Goal: Book appointment/travel/reservation

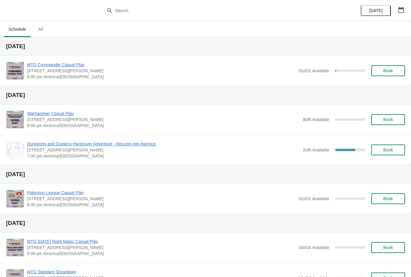
click at [400, 74] on button "Book" at bounding box center [388, 70] width 34 height 11
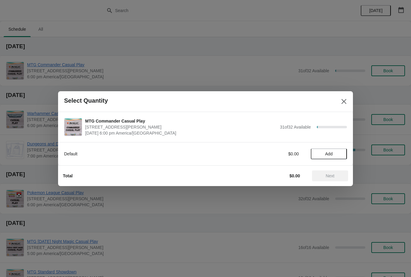
click at [333, 156] on button "Add" at bounding box center [329, 153] width 36 height 11
click at [324, 176] on span "Next" at bounding box center [330, 175] width 26 height 5
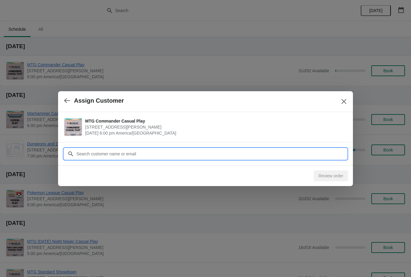
click at [307, 156] on input "Customer" at bounding box center [211, 153] width 271 height 11
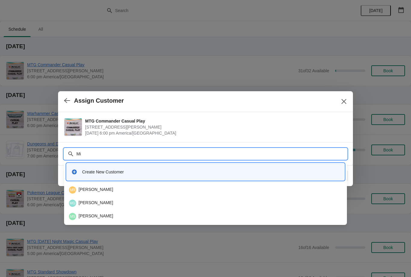
type input "M"
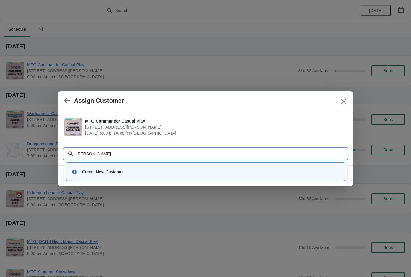
type input "Guevara"
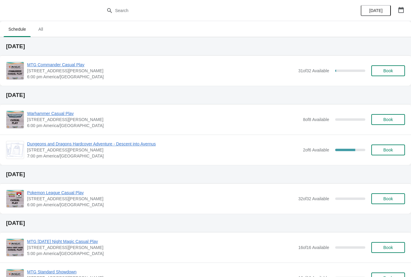
click at [396, 71] on span "Book" at bounding box center [387, 70] width 23 height 5
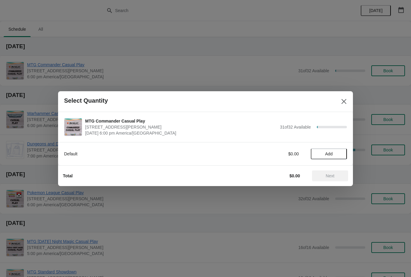
click at [333, 152] on span "Add" at bounding box center [328, 153] width 25 height 5
click at [324, 180] on button "Next" at bounding box center [330, 175] width 36 height 11
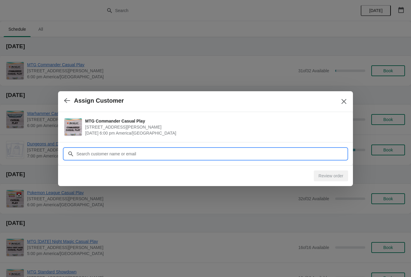
click at [301, 156] on input "Customer" at bounding box center [211, 153] width 271 height 11
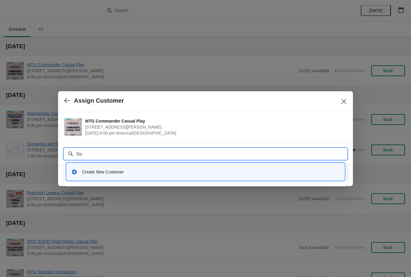
type input "G"
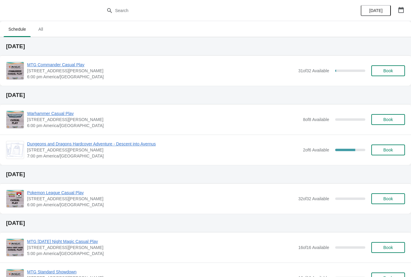
click at [398, 70] on span "Book" at bounding box center [387, 70] width 23 height 5
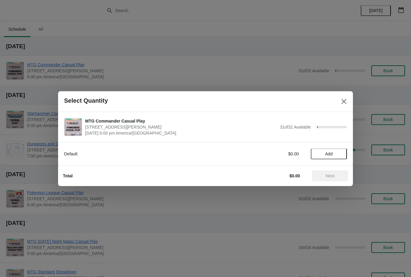
click at [329, 148] on button "Add" at bounding box center [329, 153] width 36 height 11
click at [331, 172] on button "Next" at bounding box center [330, 175] width 36 height 11
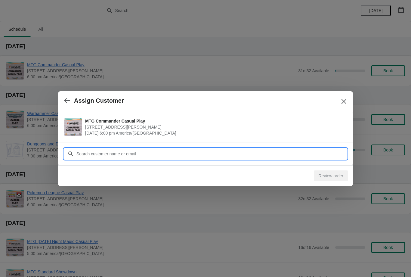
click at [131, 151] on input "Customer" at bounding box center [211, 153] width 271 height 11
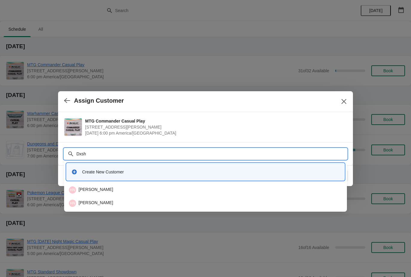
type input "Dxsha"
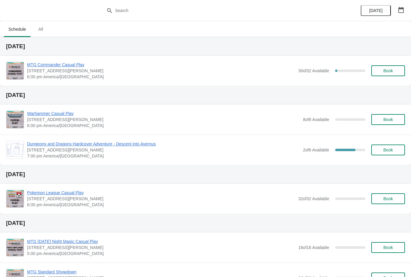
click at [387, 63] on div "MTG Commander Casual Play 2040 Louetta Rd Ste I Spring, TX 77388 6:00 pm Americ…" at bounding box center [216, 71] width 378 height 18
click at [390, 66] on button "Book" at bounding box center [388, 70] width 34 height 11
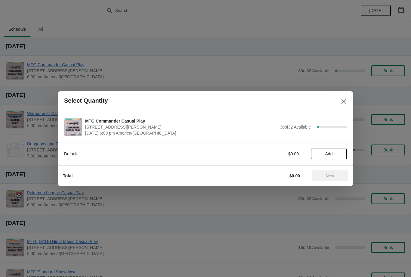
click at [335, 152] on span "Add" at bounding box center [328, 153] width 25 height 5
click at [332, 176] on span "Next" at bounding box center [330, 175] width 9 height 5
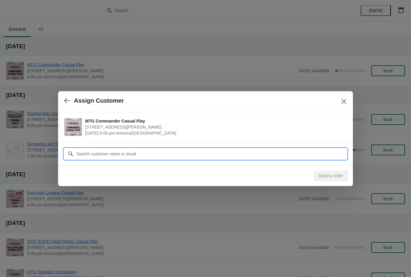
click at [160, 154] on input "Customer" at bounding box center [211, 153] width 271 height 11
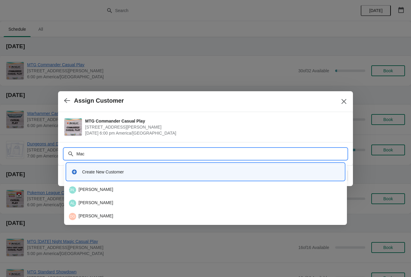
type input "Mach"
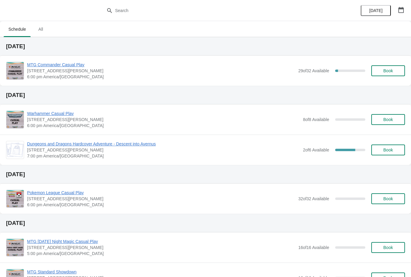
click at [391, 66] on button "Book" at bounding box center [388, 70] width 34 height 11
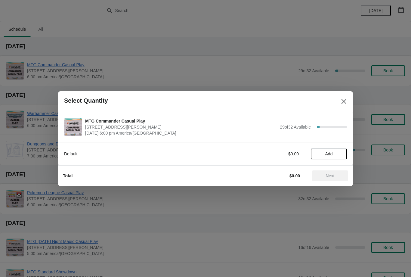
click at [328, 154] on span "Add" at bounding box center [329, 153] width 8 height 5
click at [332, 173] on span "Next" at bounding box center [330, 175] width 9 height 5
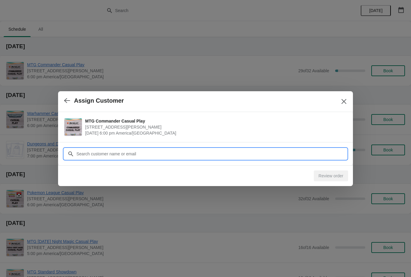
click at [159, 153] on input "Customer" at bounding box center [211, 153] width 271 height 11
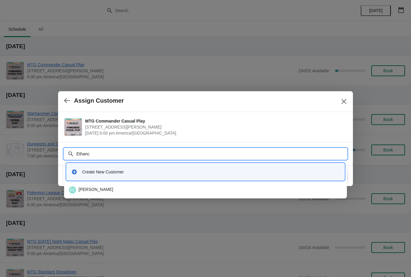
type input "Ethanco"
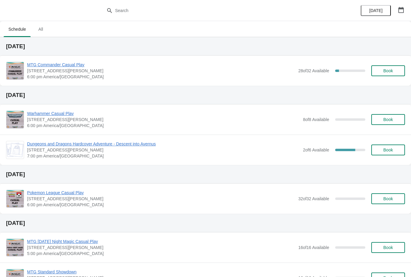
click at [383, 72] on span "Book" at bounding box center [388, 70] width 10 height 5
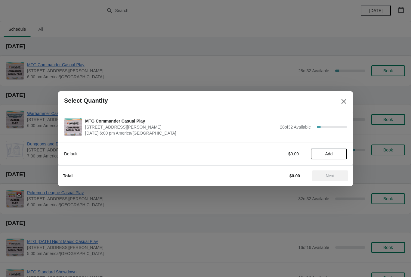
click at [322, 157] on button "Add" at bounding box center [329, 153] width 36 height 11
click at [327, 175] on span "Next" at bounding box center [330, 175] width 9 height 5
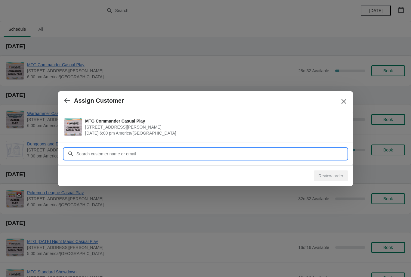
click at [204, 155] on input "Customer" at bounding box center [211, 153] width 271 height 11
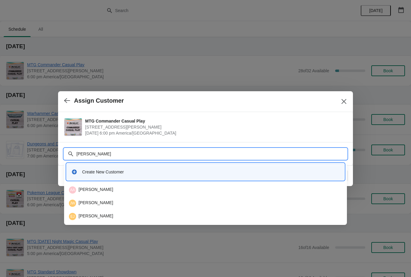
type input "Jac"
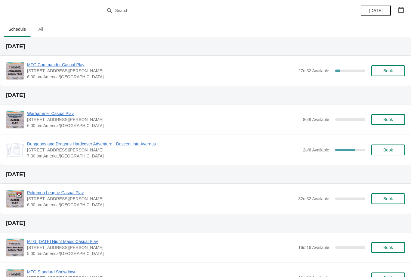
click at [388, 71] on span "Book" at bounding box center [388, 70] width 10 height 5
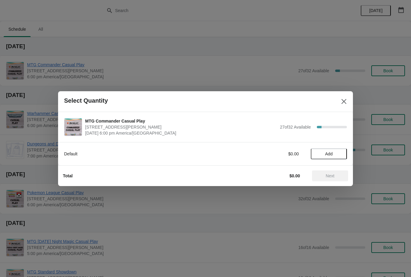
click at [329, 152] on span "Add" at bounding box center [329, 153] width 8 height 5
click at [329, 173] on span "Next" at bounding box center [330, 175] width 9 height 5
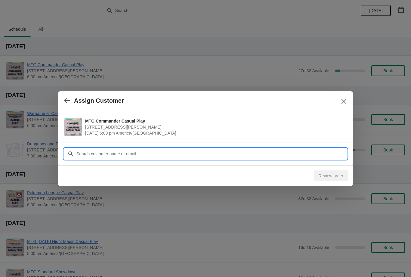
click at [148, 149] on input "Customer" at bounding box center [211, 153] width 271 height 11
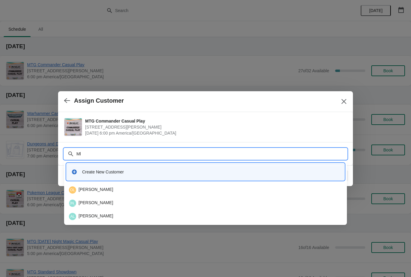
type input "Mlc"
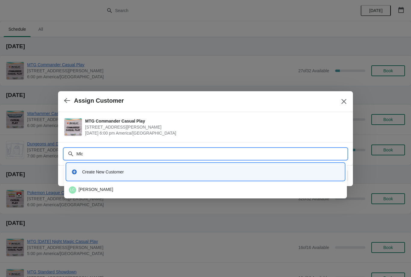
click at [105, 190] on div "LC Logan Childs" at bounding box center [205, 189] width 273 height 7
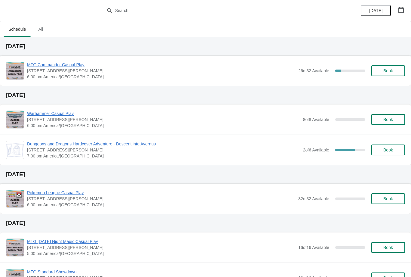
click at [389, 70] on span "Book" at bounding box center [388, 70] width 10 height 5
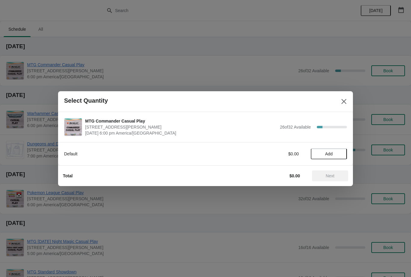
click at [338, 152] on span "Add" at bounding box center [328, 153] width 25 height 5
click at [332, 170] on button "Next" at bounding box center [330, 175] width 36 height 11
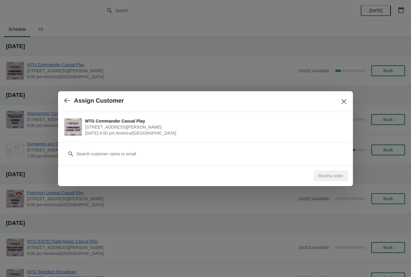
click at [182, 164] on div "Customer" at bounding box center [205, 153] width 295 height 23
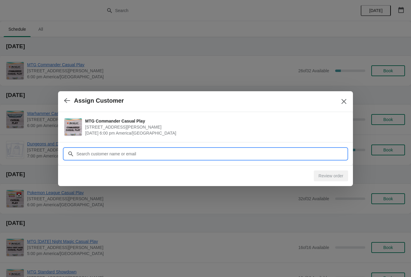
click at [182, 153] on input "Customer" at bounding box center [211, 153] width 271 height 11
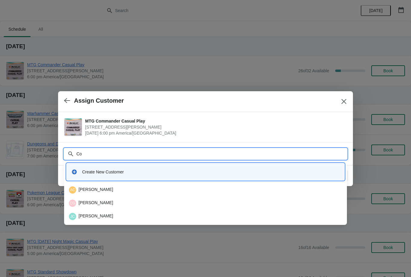
type input "C"
type input "Carson"
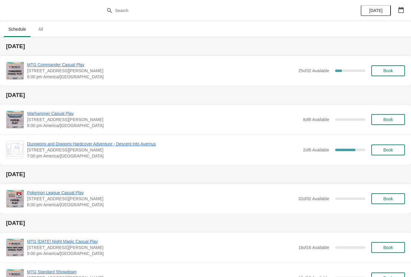
click at [388, 67] on button "Book" at bounding box center [388, 70] width 34 height 11
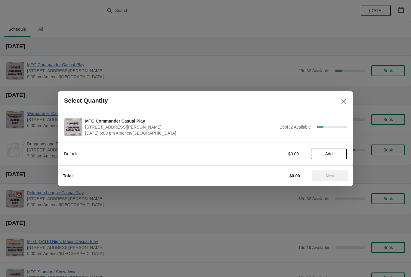
click at [329, 152] on span "Add" at bounding box center [329, 153] width 8 height 5
click at [336, 175] on span "Next" at bounding box center [330, 175] width 26 height 5
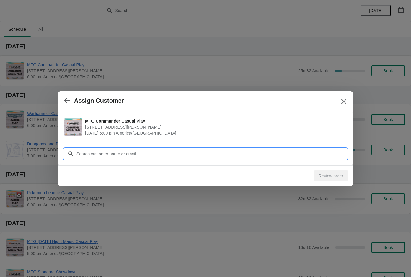
click at [319, 154] on input "Customer" at bounding box center [211, 153] width 271 height 11
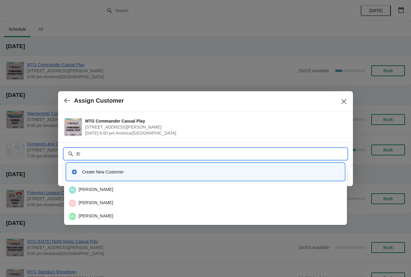
type input "E"
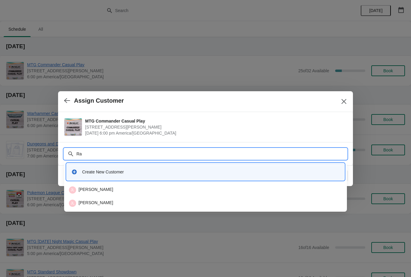
type input "R"
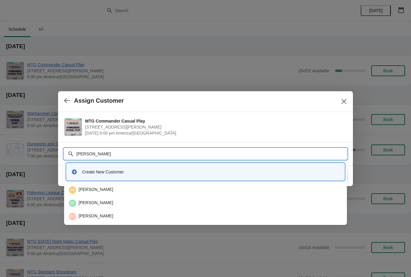
type input "Brade"
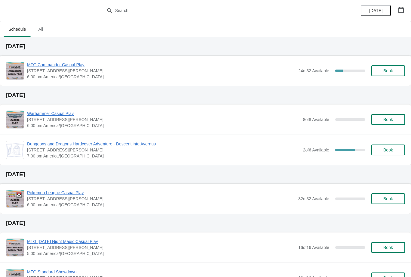
click at [379, 76] on button "Book" at bounding box center [388, 70] width 34 height 11
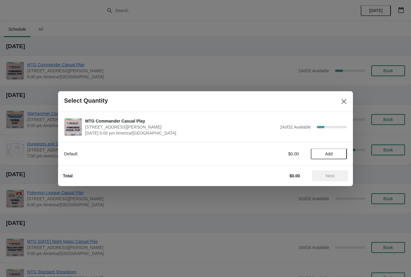
click at [321, 158] on button "Add" at bounding box center [329, 153] width 36 height 11
click at [326, 175] on span "Next" at bounding box center [330, 175] width 9 height 5
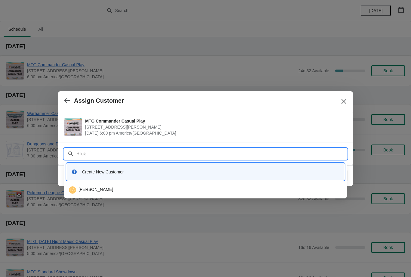
type input "Hiluke"
click at [112, 192] on div "LA Luke Alwer" at bounding box center [205, 189] width 273 height 7
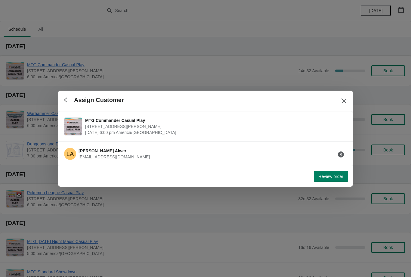
click at [320, 181] on button "Review order" at bounding box center [331, 176] width 34 height 11
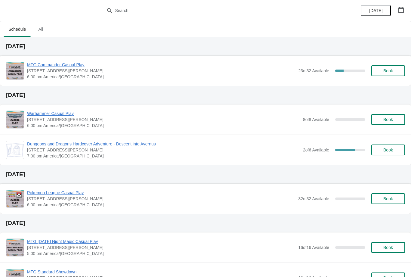
click at [386, 73] on span "Book" at bounding box center [388, 70] width 10 height 5
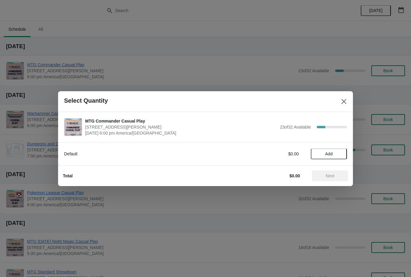
click at [326, 155] on span "Add" at bounding box center [329, 153] width 8 height 5
click at [327, 177] on span "Next" at bounding box center [330, 175] width 9 height 5
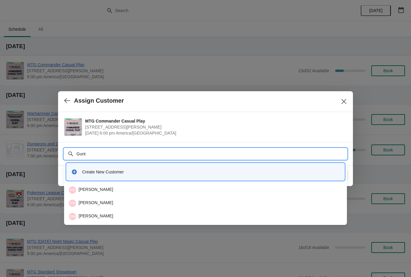
type input "Gunth"
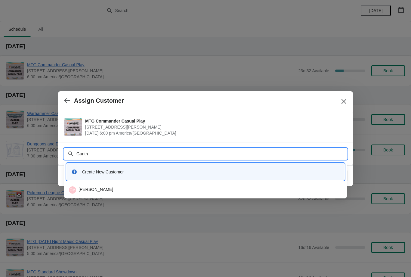
click at [102, 186] on div "GM Gunther Moeckel" at bounding box center [205, 189] width 273 height 7
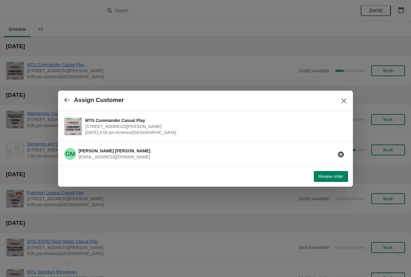
click at [333, 174] on span "Review order" at bounding box center [330, 176] width 25 height 5
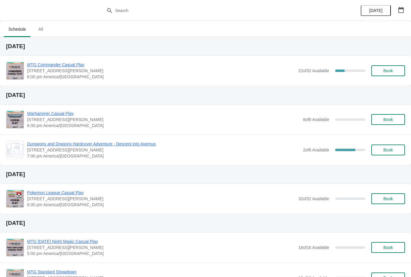
click at [384, 74] on button "Book" at bounding box center [388, 70] width 34 height 11
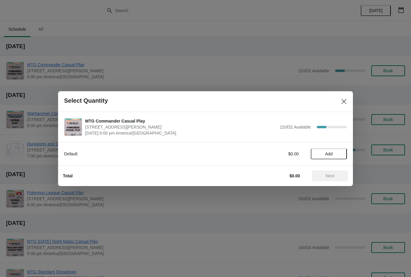
click at [331, 154] on span "Add" at bounding box center [329, 153] width 8 height 5
click at [331, 175] on span "Next" at bounding box center [330, 175] width 9 height 5
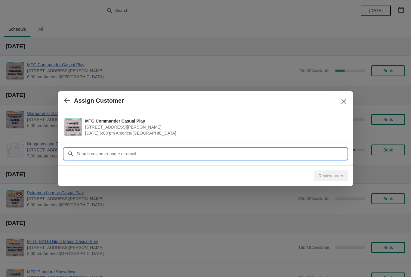
click at [312, 153] on input "Customer" at bounding box center [211, 153] width 271 height 11
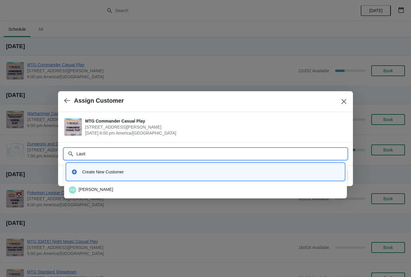
type input "Lavitz"
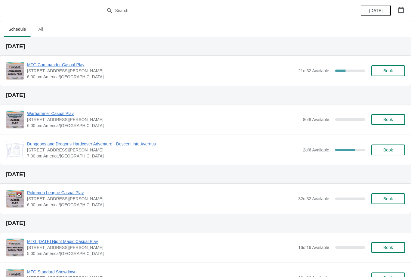
click at [379, 70] on span "Book" at bounding box center [387, 70] width 23 height 5
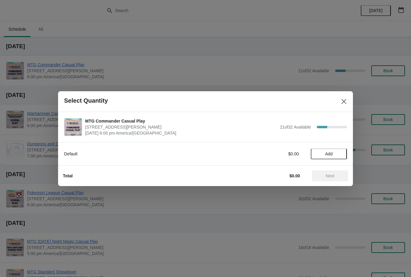
click at [329, 152] on span "Add" at bounding box center [329, 153] width 8 height 5
click at [333, 177] on span "Next" at bounding box center [330, 175] width 9 height 5
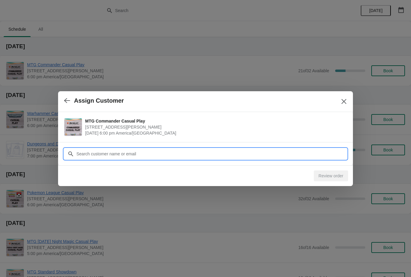
click at [266, 152] on input "Customer" at bounding box center [211, 153] width 271 height 11
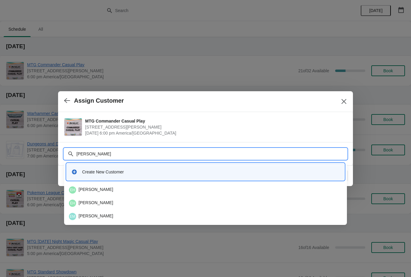
type input "Ethan"
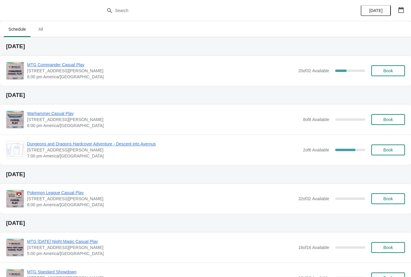
click at [391, 72] on span "Book" at bounding box center [388, 70] width 10 height 5
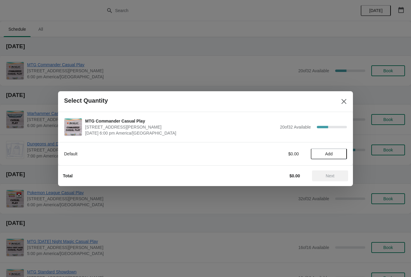
click at [327, 155] on span "Add" at bounding box center [329, 153] width 8 height 5
click at [321, 180] on button "Next" at bounding box center [330, 175] width 36 height 11
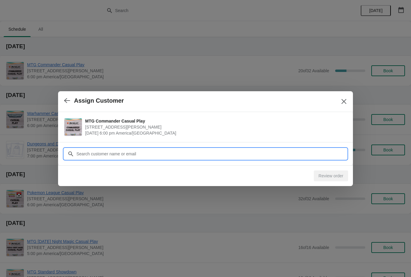
click at [196, 150] on input "Customer" at bounding box center [211, 153] width 271 height 11
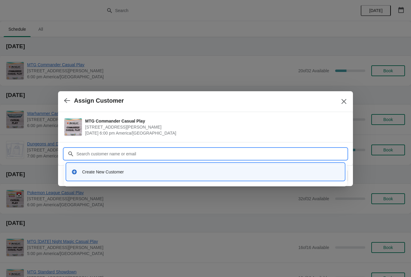
click at [109, 171] on div "Create New Customer" at bounding box center [210, 172] width 257 height 6
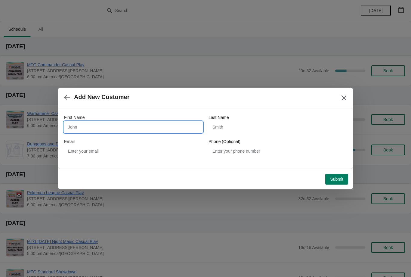
click at [145, 128] on input "First Name" at bounding box center [133, 126] width 138 height 11
type input "Zack"
click at [249, 130] on input "Last Name" at bounding box center [277, 126] width 138 height 11
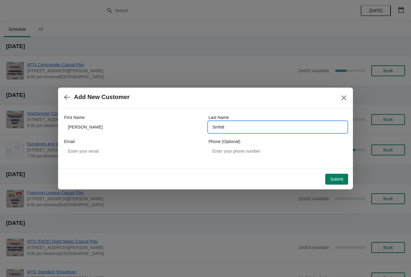
type input "Smhitt"
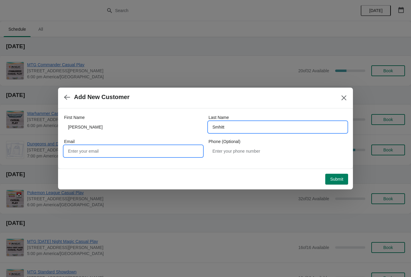
click at [149, 147] on input "Email" at bounding box center [133, 151] width 138 height 11
type input "Zackm1989@gmail.com"
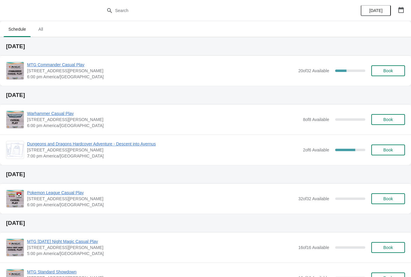
click at [390, 69] on span "Book" at bounding box center [388, 70] width 10 height 5
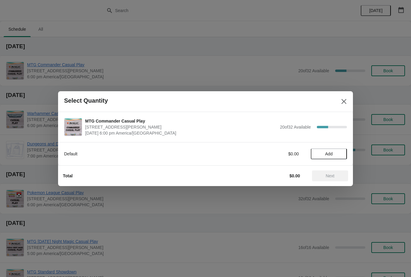
click at [321, 158] on button "Add" at bounding box center [329, 153] width 36 height 11
click at [329, 180] on button "Next" at bounding box center [330, 175] width 36 height 11
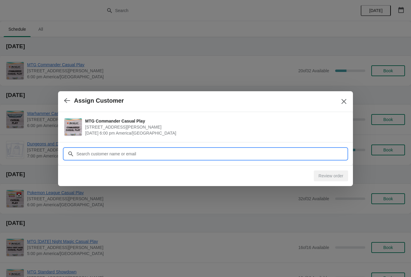
click at [175, 155] on input "Customer" at bounding box center [211, 153] width 271 height 11
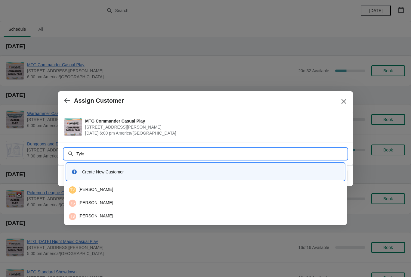
type input "Tylor"
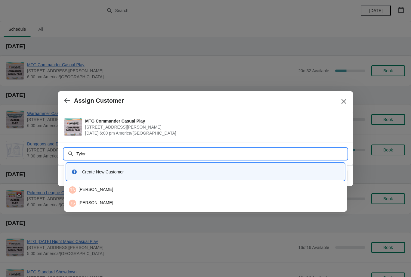
click at [116, 188] on div "TS Tylor Savoie" at bounding box center [205, 189] width 273 height 7
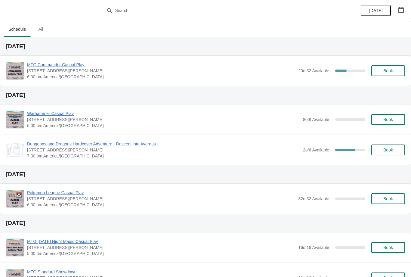
click at [382, 70] on span "Book" at bounding box center [387, 70] width 23 height 5
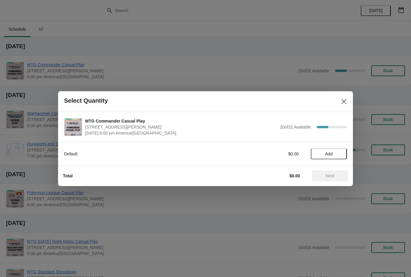
click at [327, 153] on span "Add" at bounding box center [329, 153] width 8 height 5
click at [331, 175] on span "Next" at bounding box center [330, 175] width 9 height 5
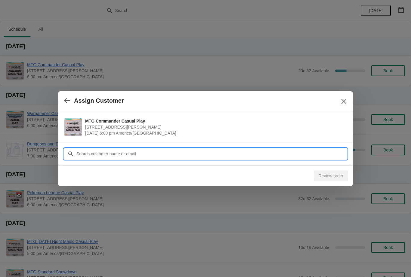
click at [196, 152] on input "Customer" at bounding box center [211, 153] width 271 height 11
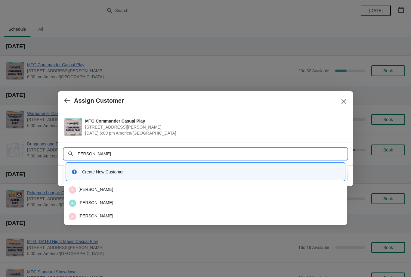
type input "[PERSON_NAME]"
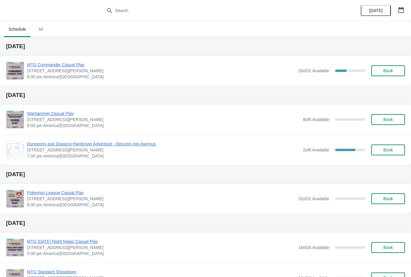
click at [382, 73] on button "Book" at bounding box center [388, 70] width 34 height 11
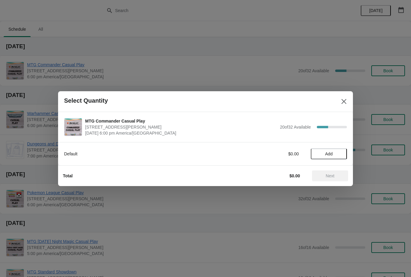
click at [328, 154] on span "Add" at bounding box center [329, 153] width 8 height 5
click at [326, 172] on button "Next" at bounding box center [330, 175] width 36 height 11
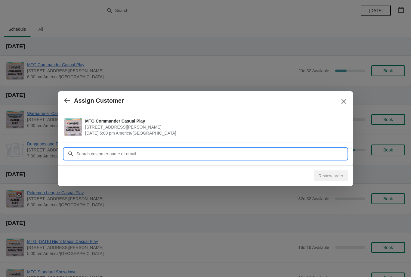
click at [284, 152] on input "Customer" at bounding box center [211, 153] width 271 height 11
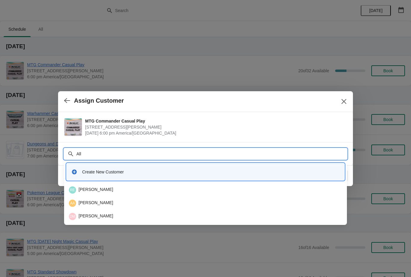
type input "Al"
click at [89, 219] on div "AW Alan Welsh" at bounding box center [205, 216] width 273 height 7
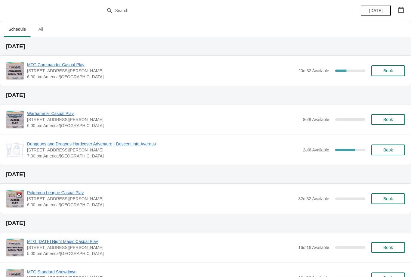
click at [383, 69] on span "Book" at bounding box center [388, 70] width 10 height 5
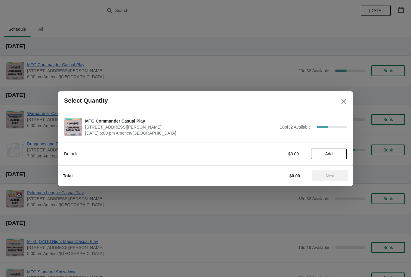
click at [324, 154] on span "Add" at bounding box center [328, 153] width 25 height 5
click at [327, 175] on span "Next" at bounding box center [330, 175] width 9 height 5
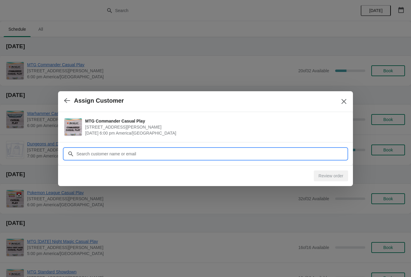
click at [291, 153] on input "Customer" at bounding box center [211, 153] width 271 height 11
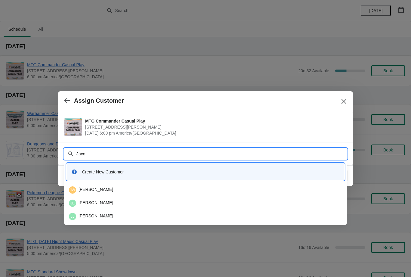
type input "Jacob"
click at [111, 214] on div "JP Jacob Peterson" at bounding box center [205, 216] width 273 height 7
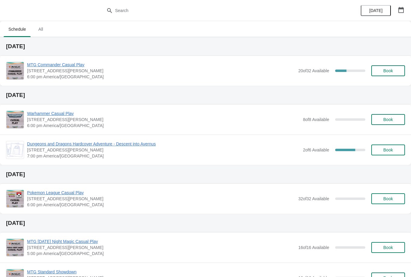
click at [381, 74] on button "Book" at bounding box center [388, 70] width 34 height 11
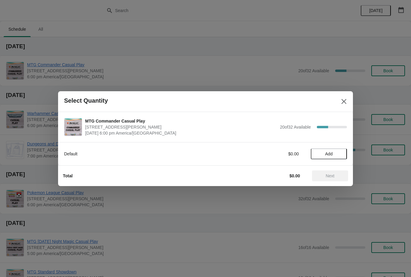
click at [328, 153] on span "Add" at bounding box center [329, 153] width 8 height 5
click at [328, 174] on span "Next" at bounding box center [330, 175] width 9 height 5
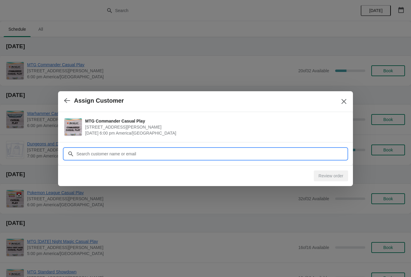
click at [305, 150] on input "Customer" at bounding box center [211, 153] width 271 height 11
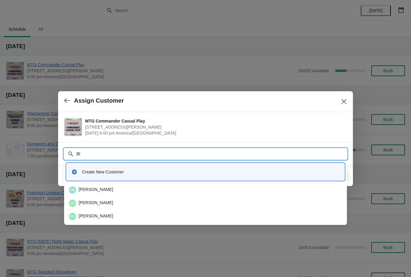
type input "Bla"
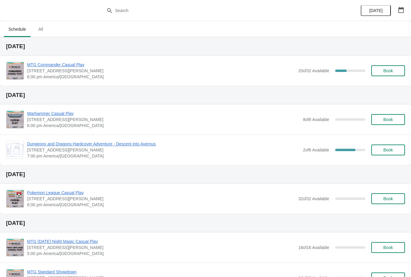
click at [384, 72] on span "Book" at bounding box center [388, 70] width 10 height 5
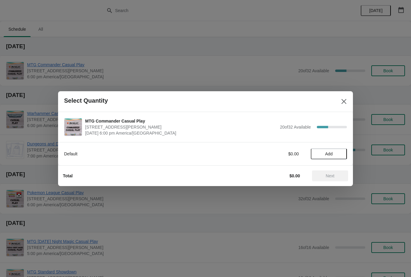
click at [330, 155] on span "Add" at bounding box center [329, 153] width 8 height 5
click at [331, 175] on span "Next" at bounding box center [330, 175] width 9 height 5
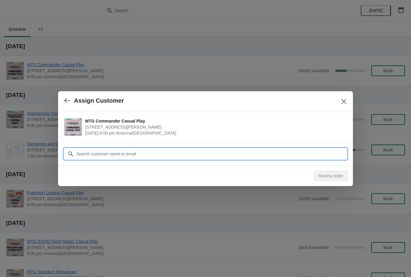
click at [140, 154] on input "Customer" at bounding box center [211, 153] width 271 height 11
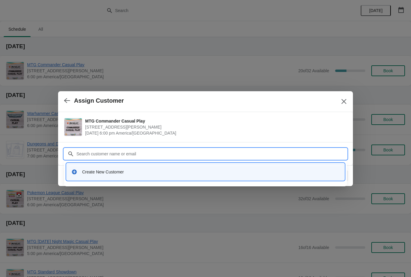
click at [120, 172] on div "Create New Customer" at bounding box center [210, 172] width 257 height 6
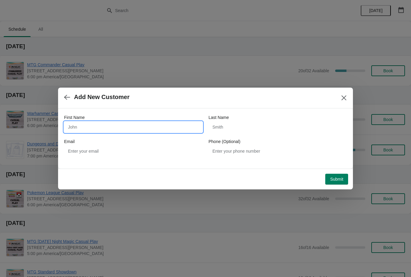
click at [123, 132] on input "First Name" at bounding box center [133, 126] width 138 height 11
type input "Phillip"
click at [247, 127] on input "Last Name" at bounding box center [277, 126] width 138 height 11
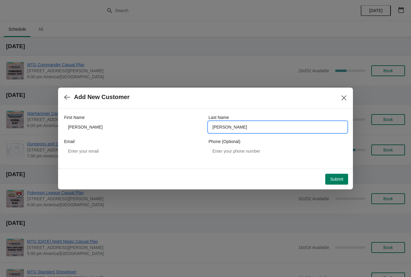
type input "Dickey"
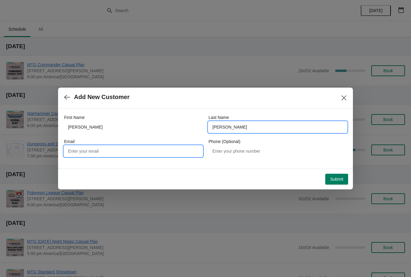
click at [138, 149] on input "Email" at bounding box center [133, 151] width 138 height 11
type input "Glich30.pd@gmail.com"
click at [337, 179] on span "Submit" at bounding box center [336, 178] width 13 height 5
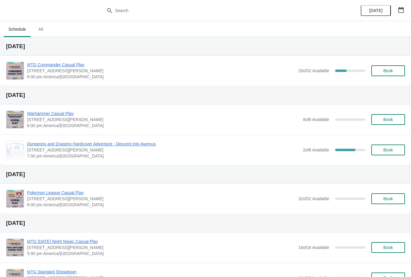
click at [381, 71] on span "Book" at bounding box center [387, 70] width 23 height 5
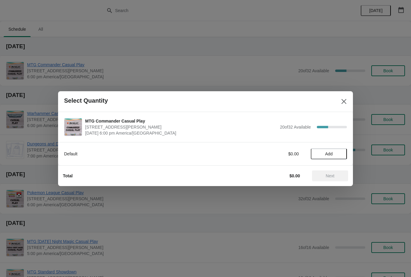
click at [326, 155] on span "Add" at bounding box center [329, 153] width 8 height 5
click at [329, 173] on span "Next" at bounding box center [330, 175] width 9 height 5
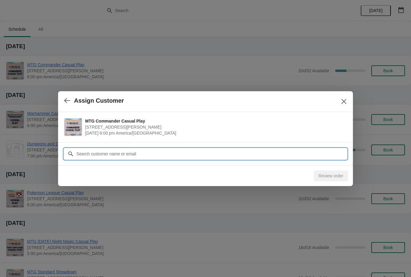
click at [178, 157] on input "Customer" at bounding box center [211, 153] width 271 height 11
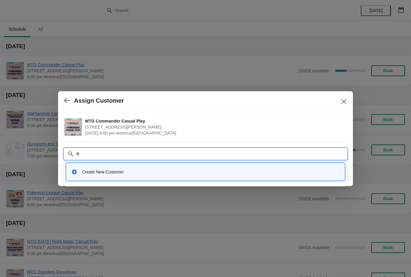
type input "Be"
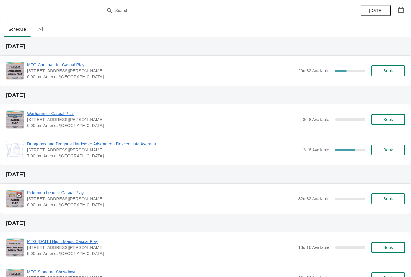
click at [392, 69] on span "Book" at bounding box center [388, 70] width 10 height 5
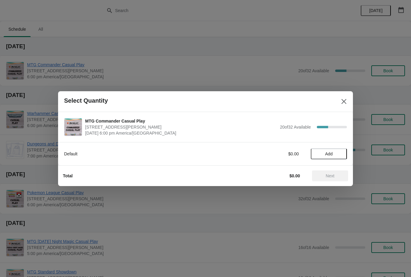
click at [326, 154] on span "Add" at bounding box center [329, 153] width 8 height 5
click at [327, 173] on span "Next" at bounding box center [330, 175] width 9 height 5
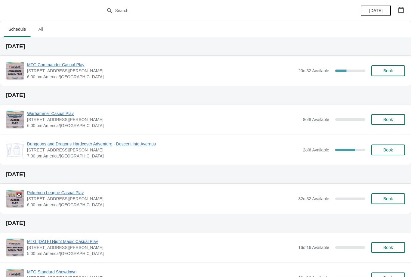
click at [390, 68] on button "Book" at bounding box center [388, 70] width 34 height 11
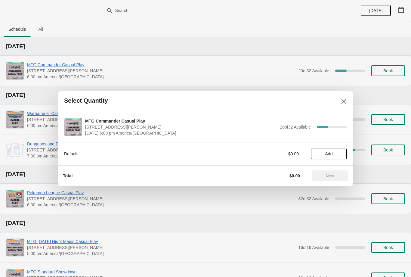
click at [329, 155] on span "Add" at bounding box center [329, 153] width 8 height 5
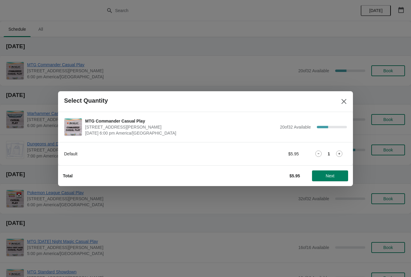
click at [327, 177] on span "Next" at bounding box center [330, 175] width 9 height 5
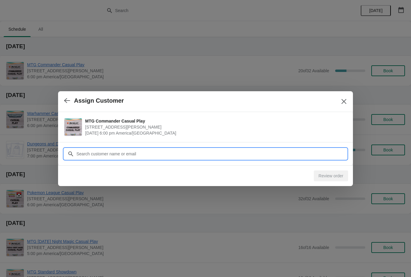
click at [136, 152] on input "Customer" at bounding box center [211, 153] width 271 height 11
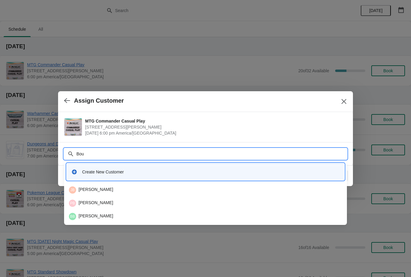
type input "Boul"
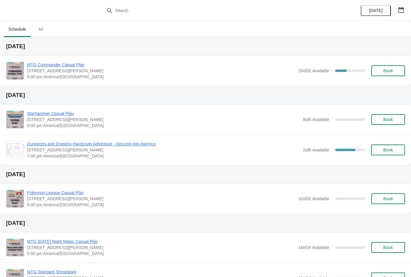
click at [73, 63] on span "MTG Commander Casual Play" at bounding box center [161, 65] width 268 height 6
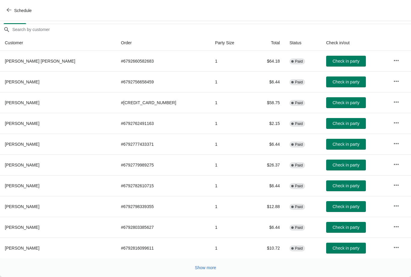
scroll to position [60, 0]
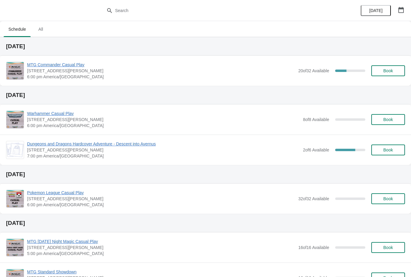
click at [384, 70] on span "Book" at bounding box center [388, 70] width 10 height 5
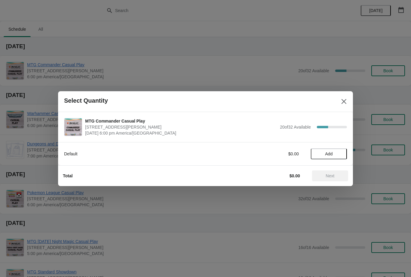
click at [327, 149] on button "Add" at bounding box center [329, 153] width 36 height 11
click at [326, 171] on button "Next" at bounding box center [330, 175] width 36 height 11
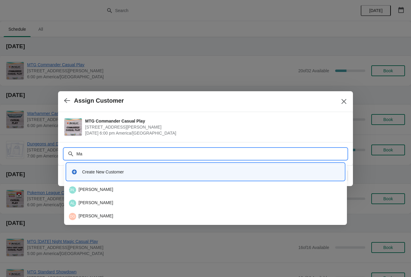
type input "M"
type input "L"
type input "M"
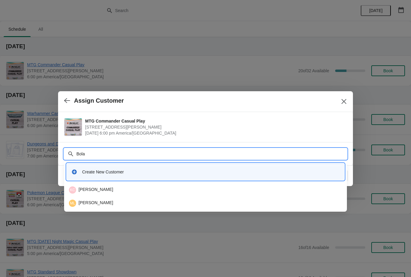
type input "Bolas"
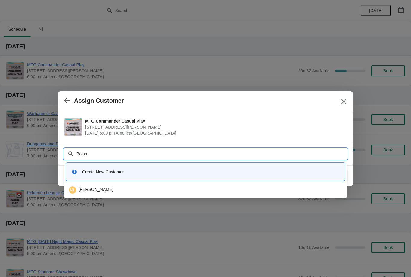
click at [119, 193] on div "ML Matthew Lewis" at bounding box center [205, 190] width 278 height 12
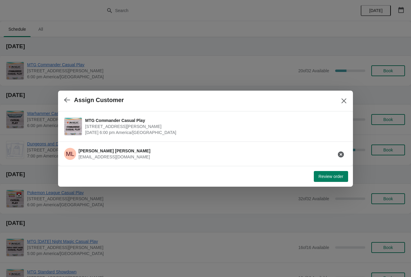
click at [322, 176] on span "Review order" at bounding box center [330, 176] width 25 height 5
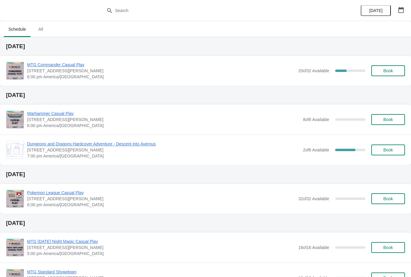
click at [52, 55] on div "Tuesday, October 7" at bounding box center [205, 46] width 411 height 19
click at [52, 63] on span "MTG Commander Casual Play" at bounding box center [161, 65] width 268 height 6
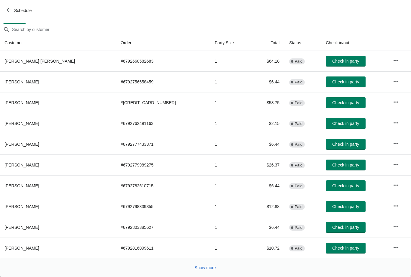
scroll to position [49, 0]
click at [207, 266] on span "Show more" at bounding box center [205, 267] width 21 height 5
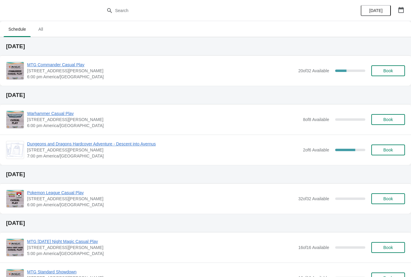
click at [385, 76] on button "Book" at bounding box center [388, 70] width 34 height 11
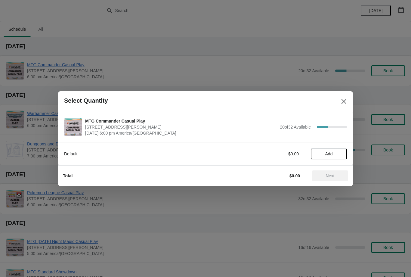
click at [326, 156] on span "Add" at bounding box center [329, 153] width 8 height 5
click at [323, 176] on span "Next" at bounding box center [330, 175] width 26 height 5
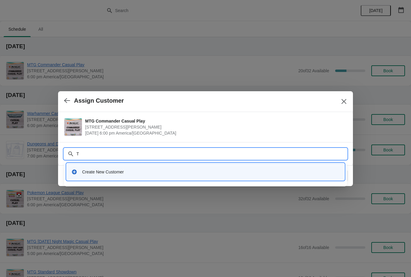
type input "Ty"
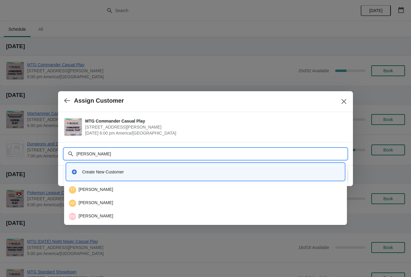
click at [118, 193] on div "TT Ty Tidwell" at bounding box center [205, 190] width 278 height 12
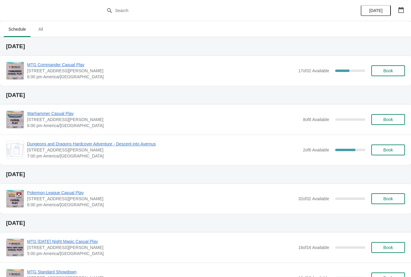
click at [62, 62] on span "MTG Commander Casual Play" at bounding box center [161, 65] width 268 height 6
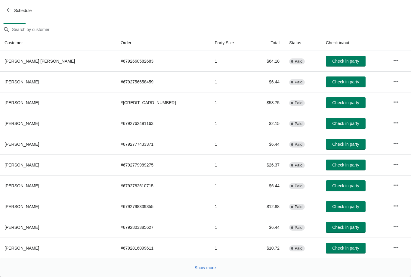
scroll to position [49, 0]
click at [196, 264] on button "Show more" at bounding box center [205, 267] width 26 height 11
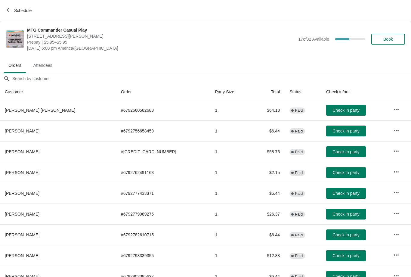
scroll to position [0, 0]
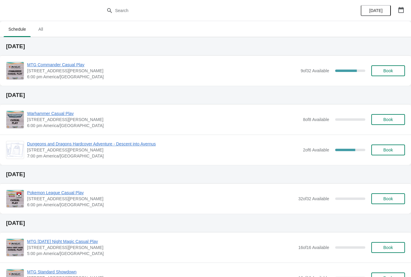
click at [64, 64] on span "MTG Commander Casual Play" at bounding box center [162, 65] width 270 height 6
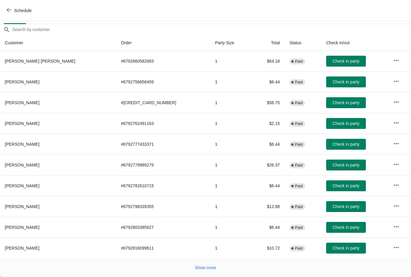
scroll to position [49, 0]
click at [205, 264] on button "Show more" at bounding box center [205, 267] width 26 height 11
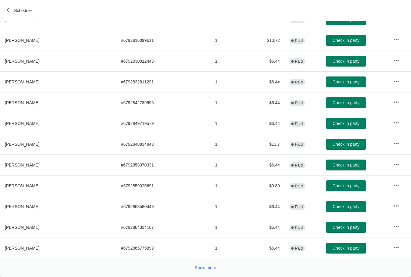
scroll to position [256, 0]
click at [207, 267] on span "Show more" at bounding box center [205, 267] width 21 height 5
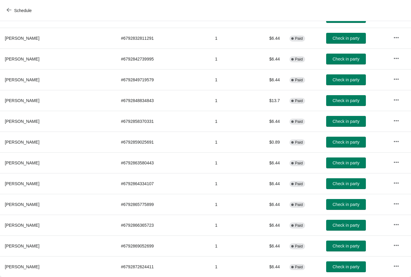
scroll to position [300, 0]
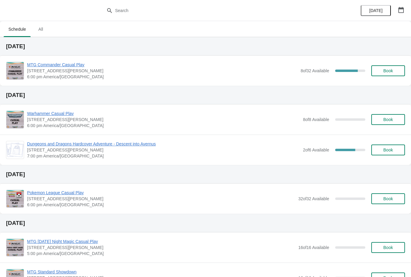
click at [382, 69] on span "Book" at bounding box center [387, 70] width 23 height 5
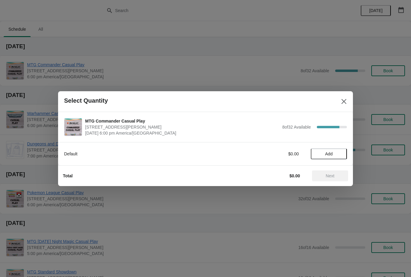
click at [325, 155] on span "Add" at bounding box center [329, 153] width 8 height 5
click at [325, 179] on button "Next" at bounding box center [330, 175] width 36 height 11
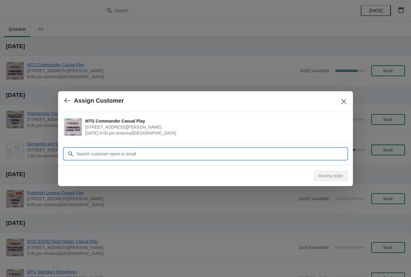
click at [135, 157] on input "Customer" at bounding box center [211, 153] width 271 height 11
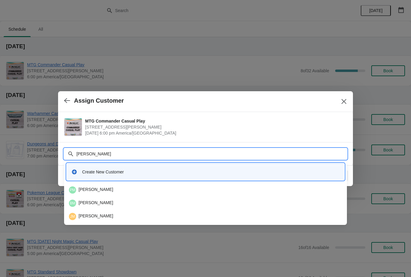
type input "Mentos"
